Goal: Connect with others: Connect with others

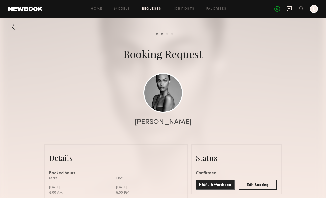
scroll to position [391, 0]
click at [289, 9] on icon at bounding box center [290, 9] width 6 height 6
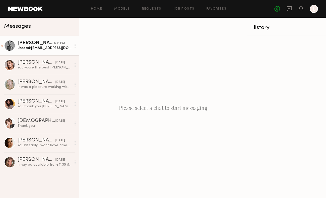
click at [60, 43] on div "6:31 PM" at bounding box center [59, 43] width 11 height 5
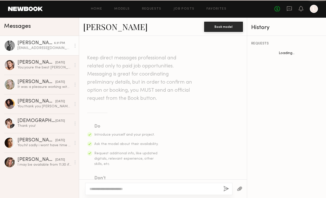
scroll to position [308, 0]
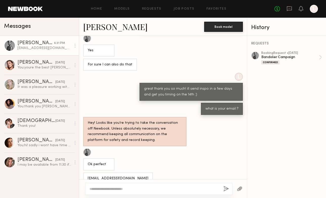
click at [54, 42] on div "6:31 PM" at bounding box center [59, 43] width 11 height 5
click at [99, 26] on link "Taylor E." at bounding box center [115, 26] width 64 height 11
